Goal: Navigation & Orientation: Find specific page/section

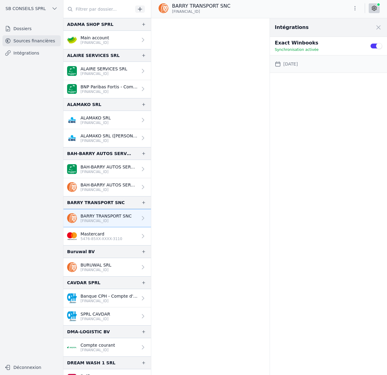
scroll to position [43909, 0]
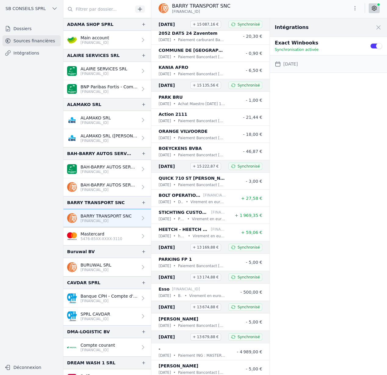
click at [53, 50] on link "Intégrations" at bounding box center [31, 53] width 58 height 11
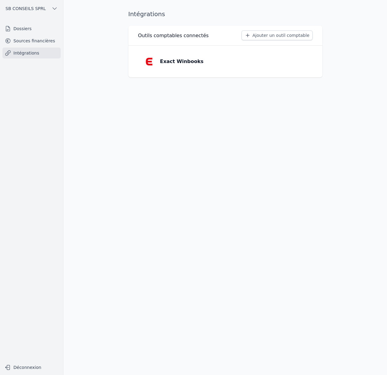
click at [173, 62] on p "Exact Winbooks" at bounding box center [182, 61] width 44 height 7
click at [147, 60] on img at bounding box center [149, 61] width 12 height 12
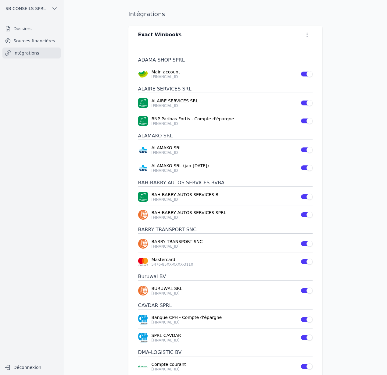
drag, startPoint x: 19, startPoint y: 126, endPoint x: 1, endPoint y: 126, distance: 17.4
click at [11, 126] on nav "Dossiers Sources financières Intégrations" at bounding box center [31, 189] width 53 height 333
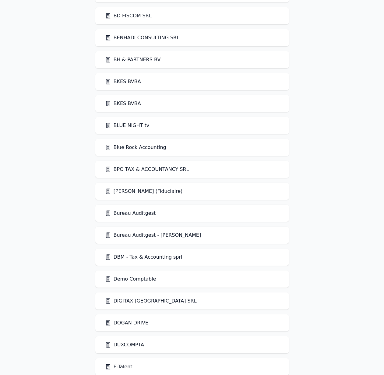
scroll to position [865, 0]
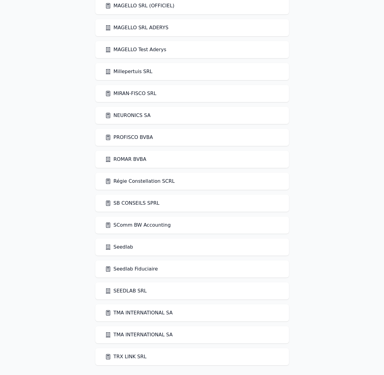
click at [136, 314] on link "TMA INTERNATIONAL SA" at bounding box center [139, 312] width 68 height 7
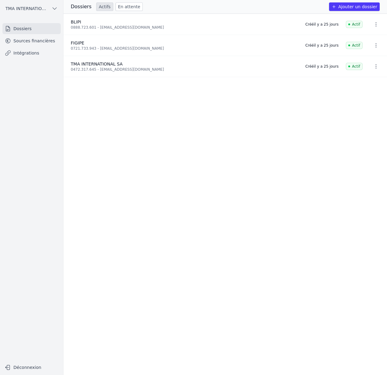
click at [30, 44] on link "Sources financières" at bounding box center [31, 40] width 58 height 11
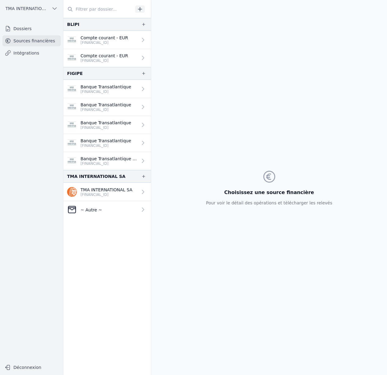
click at [85, 41] on p "BE39 5880 1256 6319" at bounding box center [104, 42] width 48 height 5
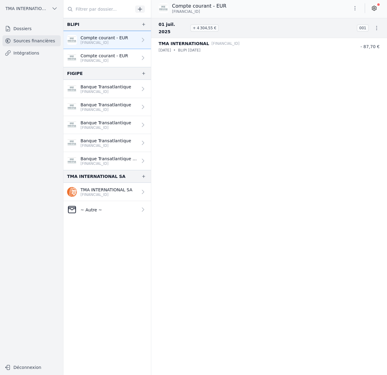
click at [98, 58] on p "BE70 5880 1256 6925" at bounding box center [104, 60] width 48 height 5
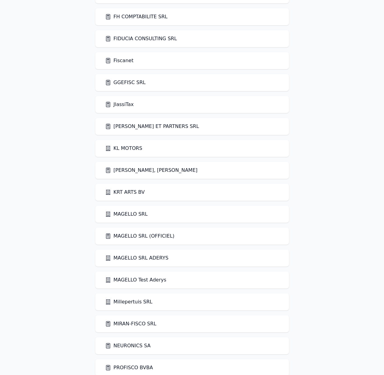
scroll to position [865, 0]
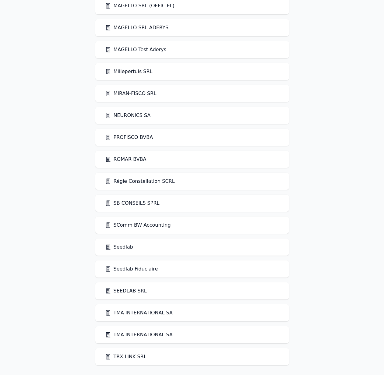
click at [121, 244] on link "Seedlab" at bounding box center [119, 246] width 28 height 7
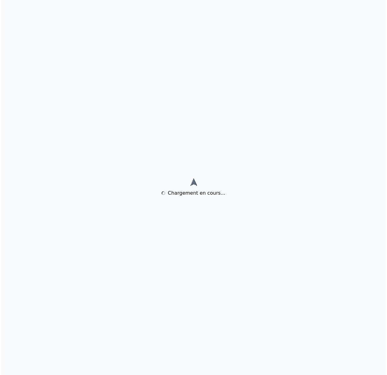
scroll to position [0, 0]
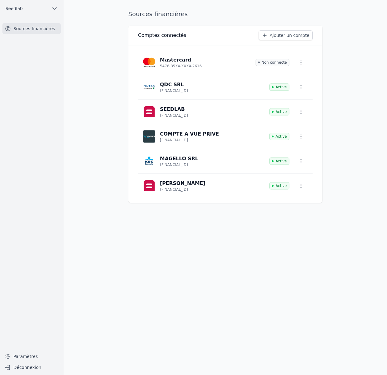
click at [181, 108] on p "SEEDLAB" at bounding box center [172, 109] width 25 height 7
